Goal: Task Accomplishment & Management: Complete application form

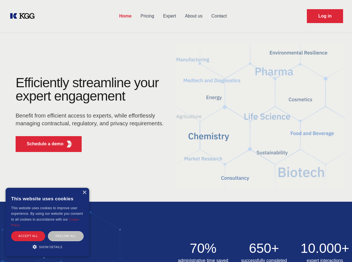
click at [176, 131] on div "Efficiently streamline your expert engagement Benefit from efficient access to …" at bounding box center [91, 116] width 169 height 80
click at [42, 144] on p "Schedule a demo" at bounding box center [45, 144] width 37 height 7
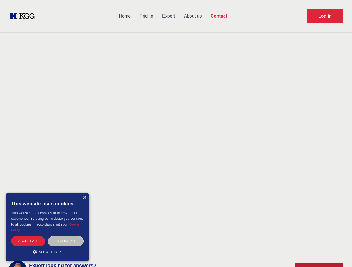
click at [84, 193] on div "× This website uses cookies This website uses cookies to improve user experienc…" at bounding box center [47, 227] width 83 height 69
click at [28, 236] on div "Accept all" at bounding box center [28, 241] width 34 height 10
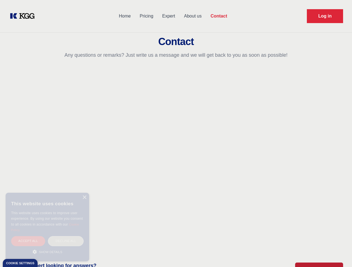
click at [66, 236] on div "Decline all" at bounding box center [66, 241] width 36 height 10
click at [47, 247] on main "Contact Any questions or remarks? Just write us a message and we will get back …" at bounding box center [176, 145] width 352 height 290
